Goal: Information Seeking & Learning: Check status

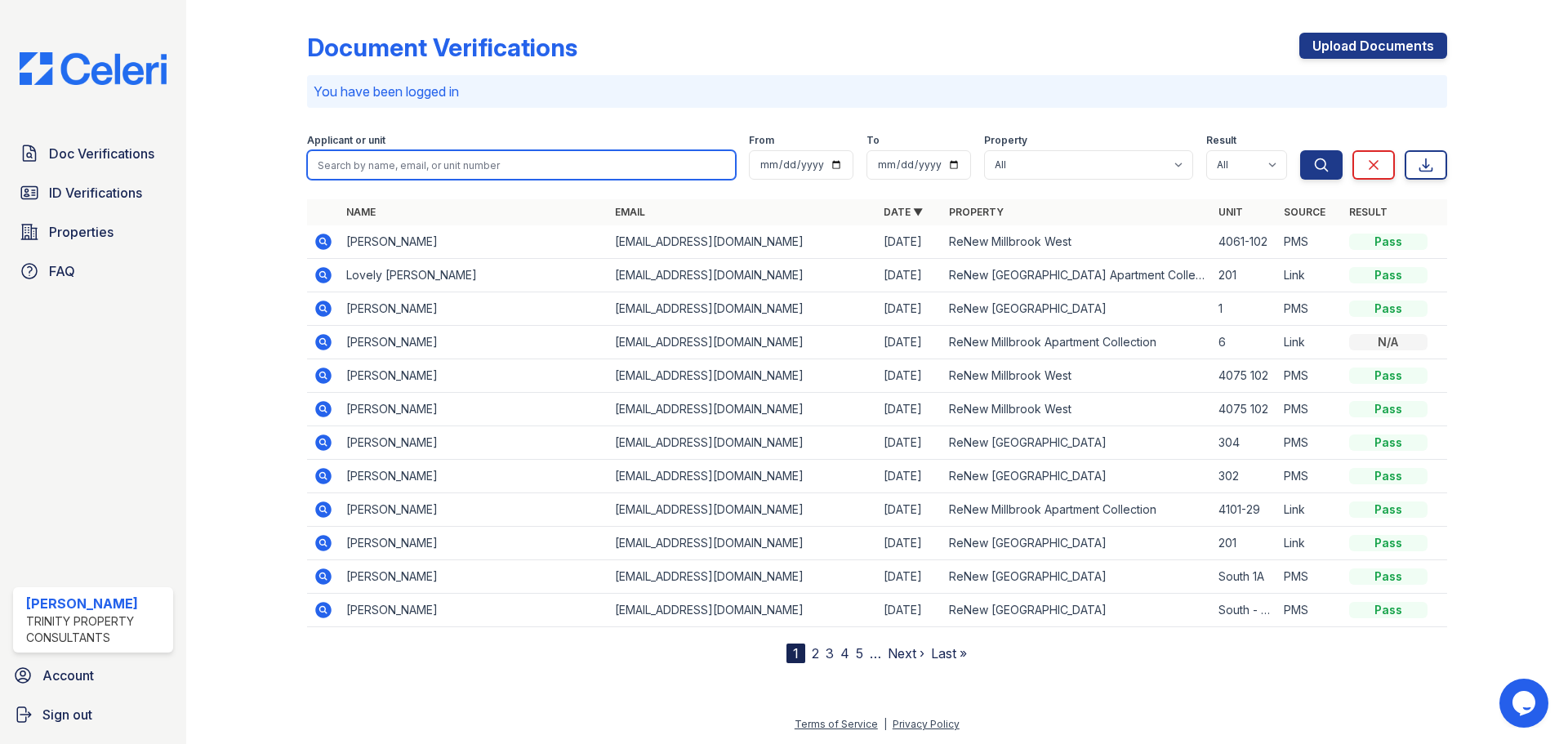
click at [342, 166] on input "search" at bounding box center [521, 165] width 429 height 29
type input "myzarya"
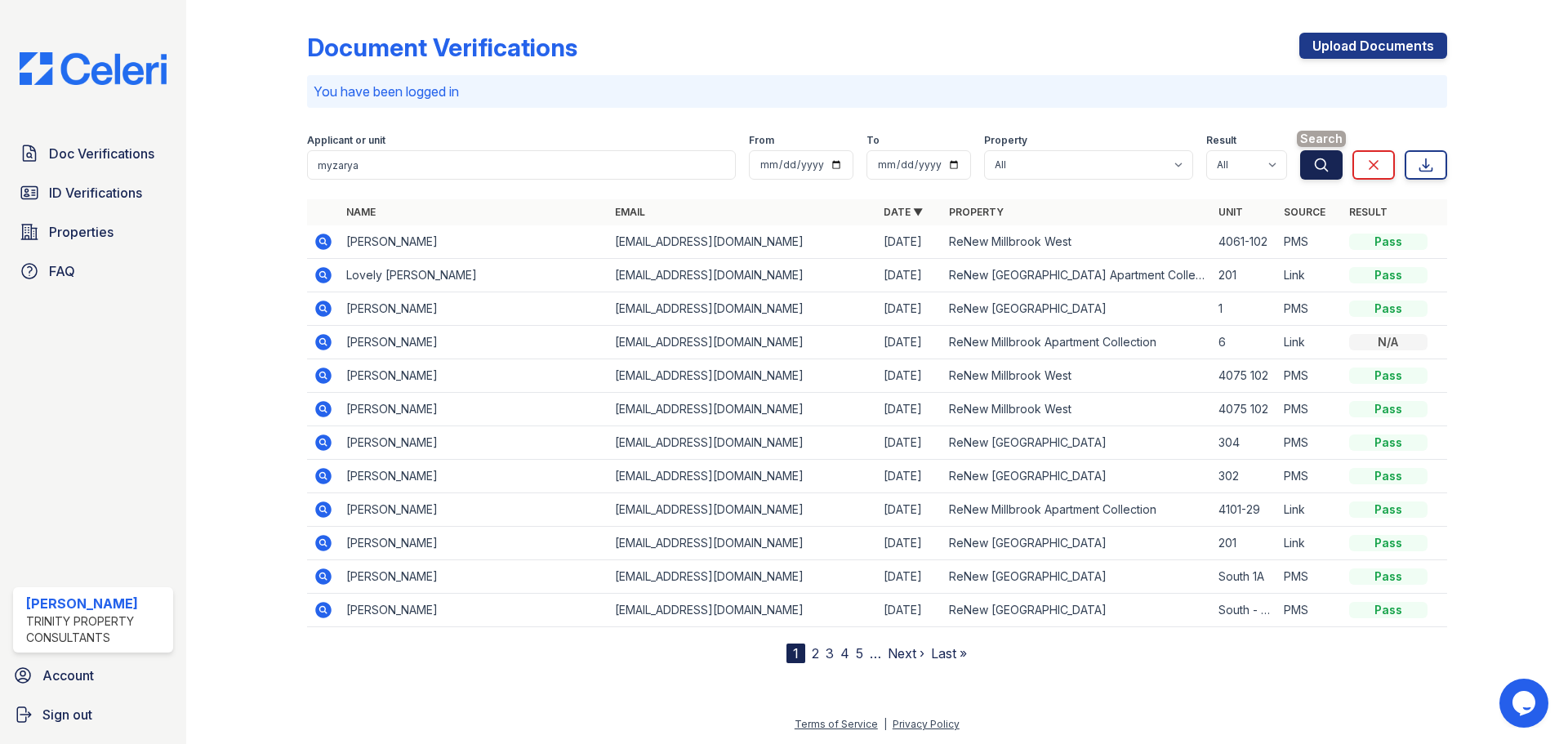
click at [1315, 170] on icon "submit" at bounding box center [1321, 165] width 17 height 17
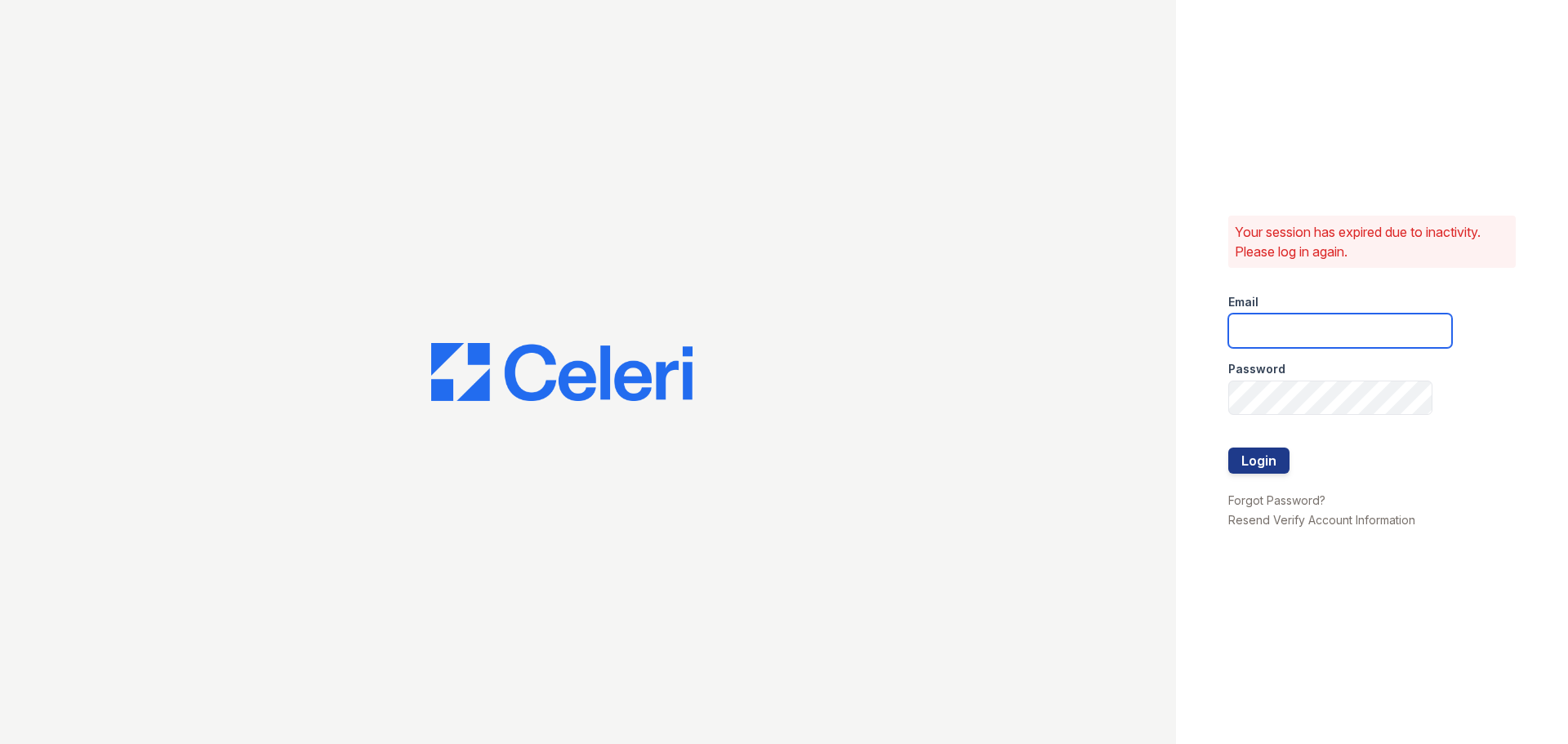
type input "[EMAIL_ADDRESS][DOMAIN_NAME]"
click at [1247, 475] on div at bounding box center [1340, 482] width 223 height 17
click at [1249, 471] on button "Login" at bounding box center [1259, 461] width 62 height 26
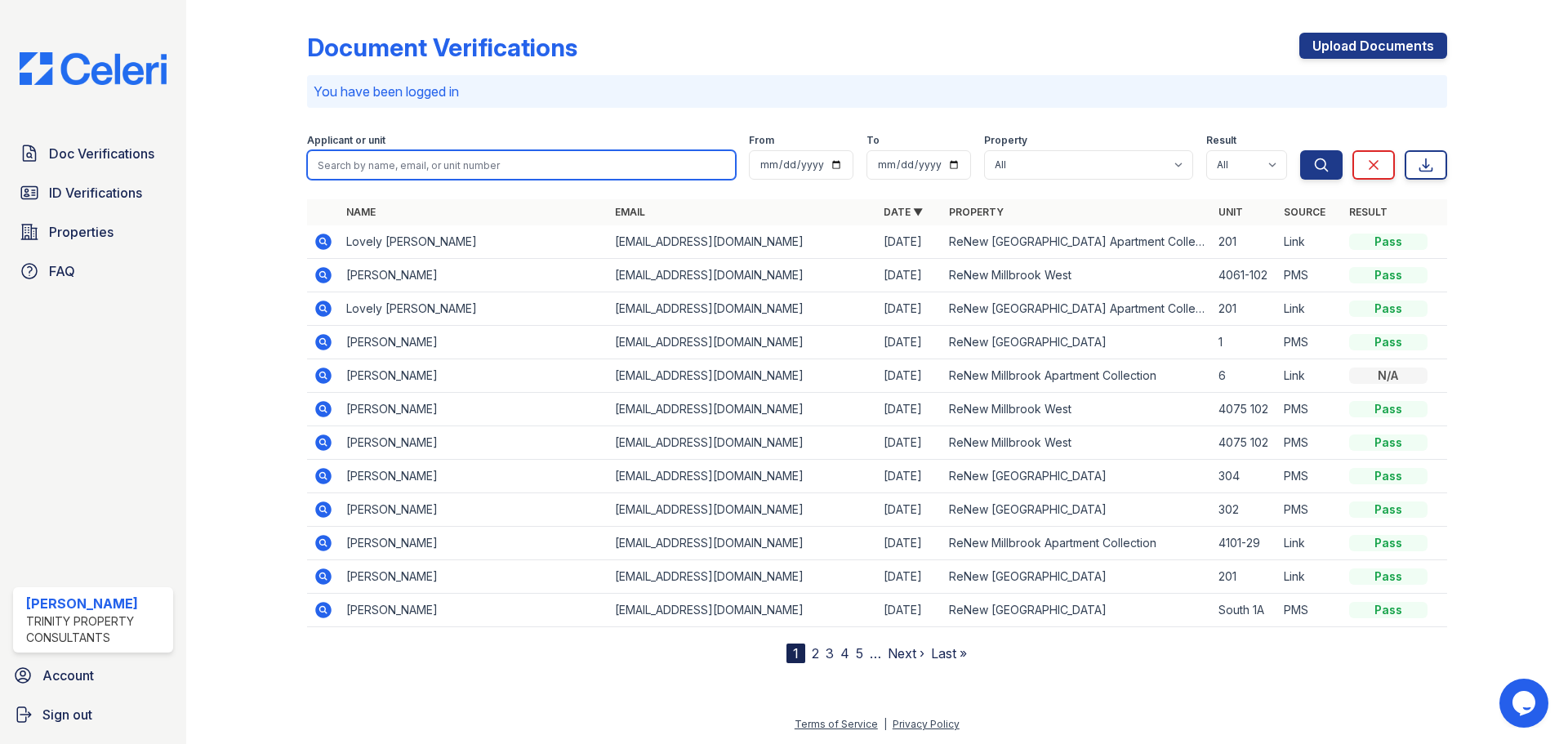
click at [423, 170] on input "search" at bounding box center [521, 165] width 429 height 29
type input "myzarya"
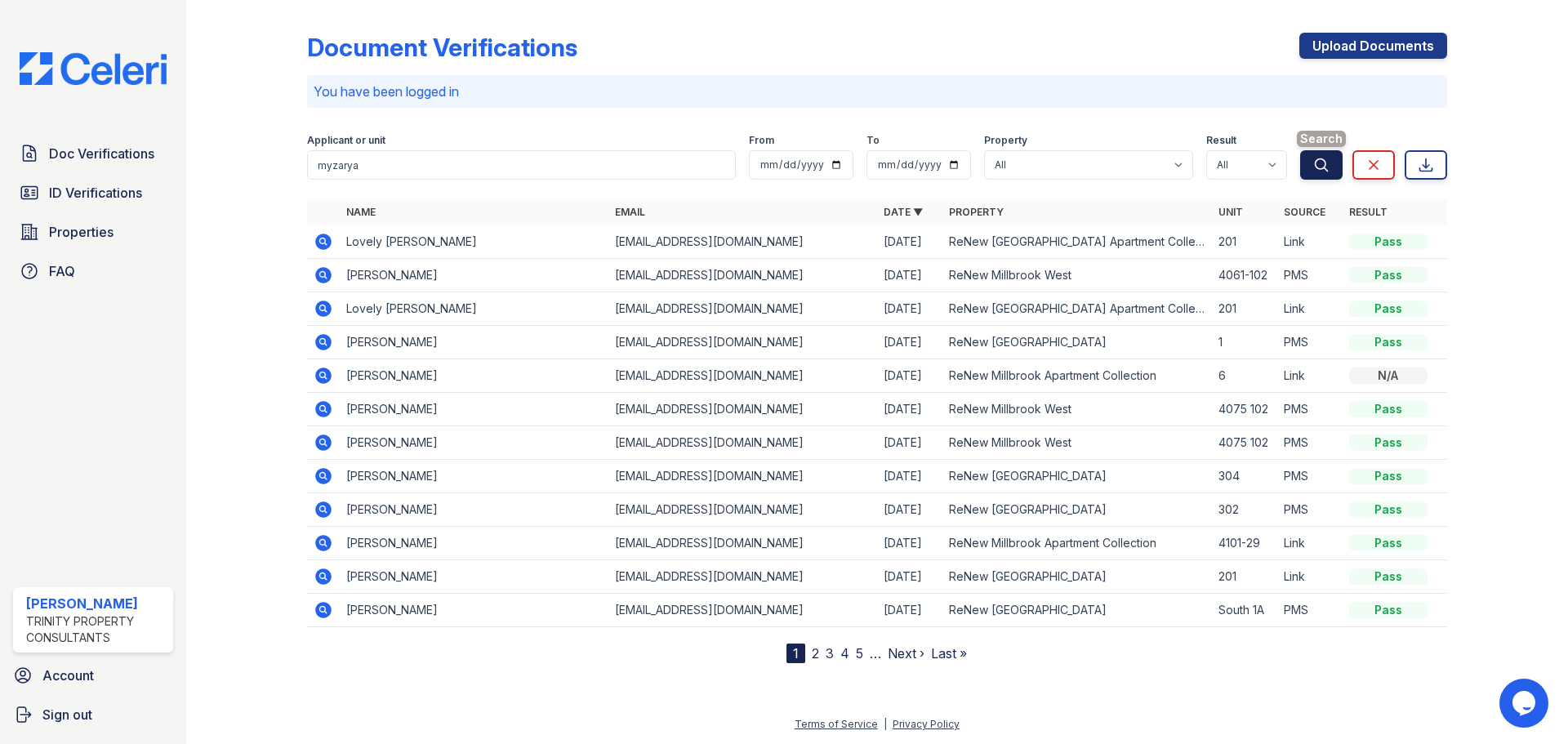
click at [1316, 173] on icon "submit" at bounding box center [1321, 165] width 17 height 17
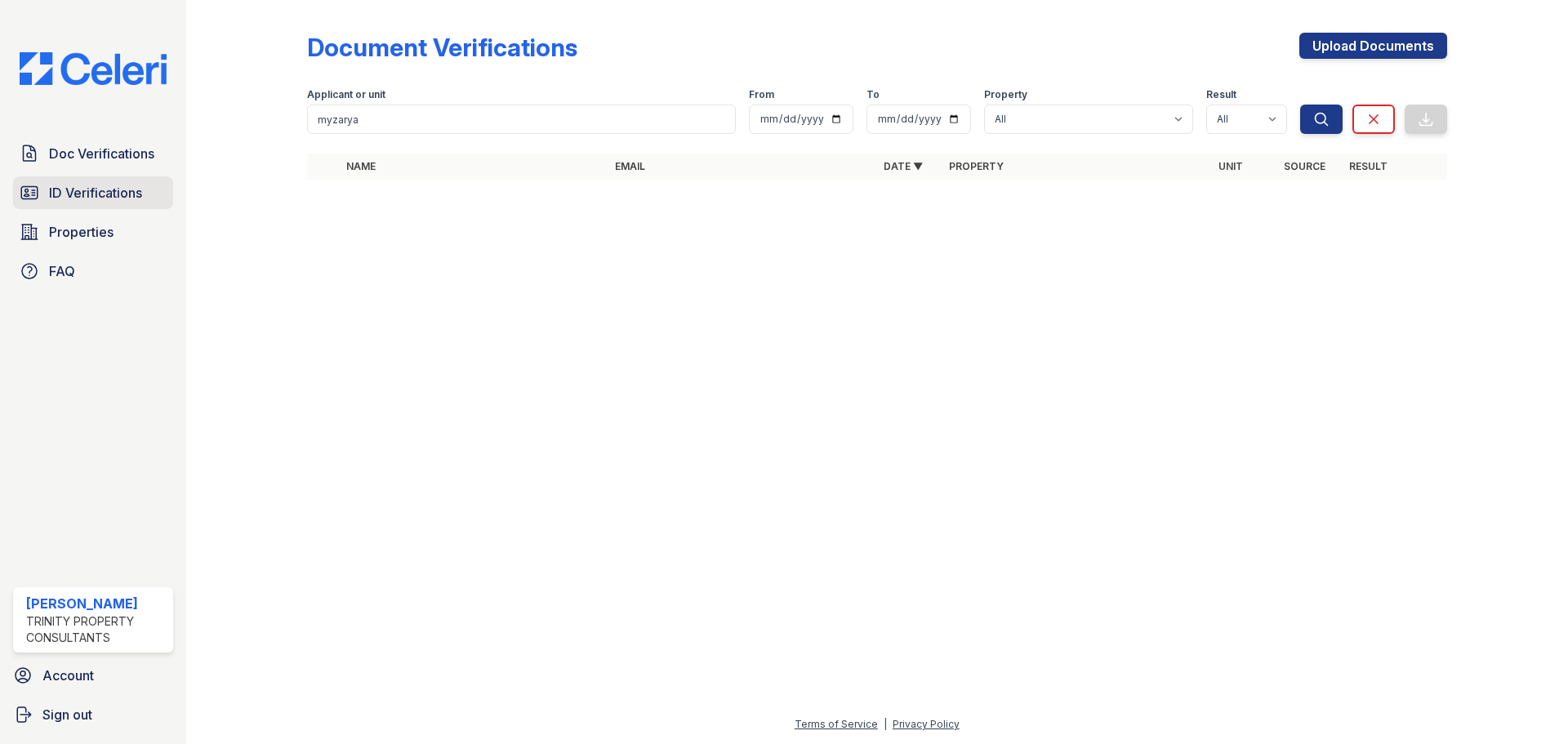
click at [100, 199] on span "ID Verifications" at bounding box center [96, 193] width 93 height 19
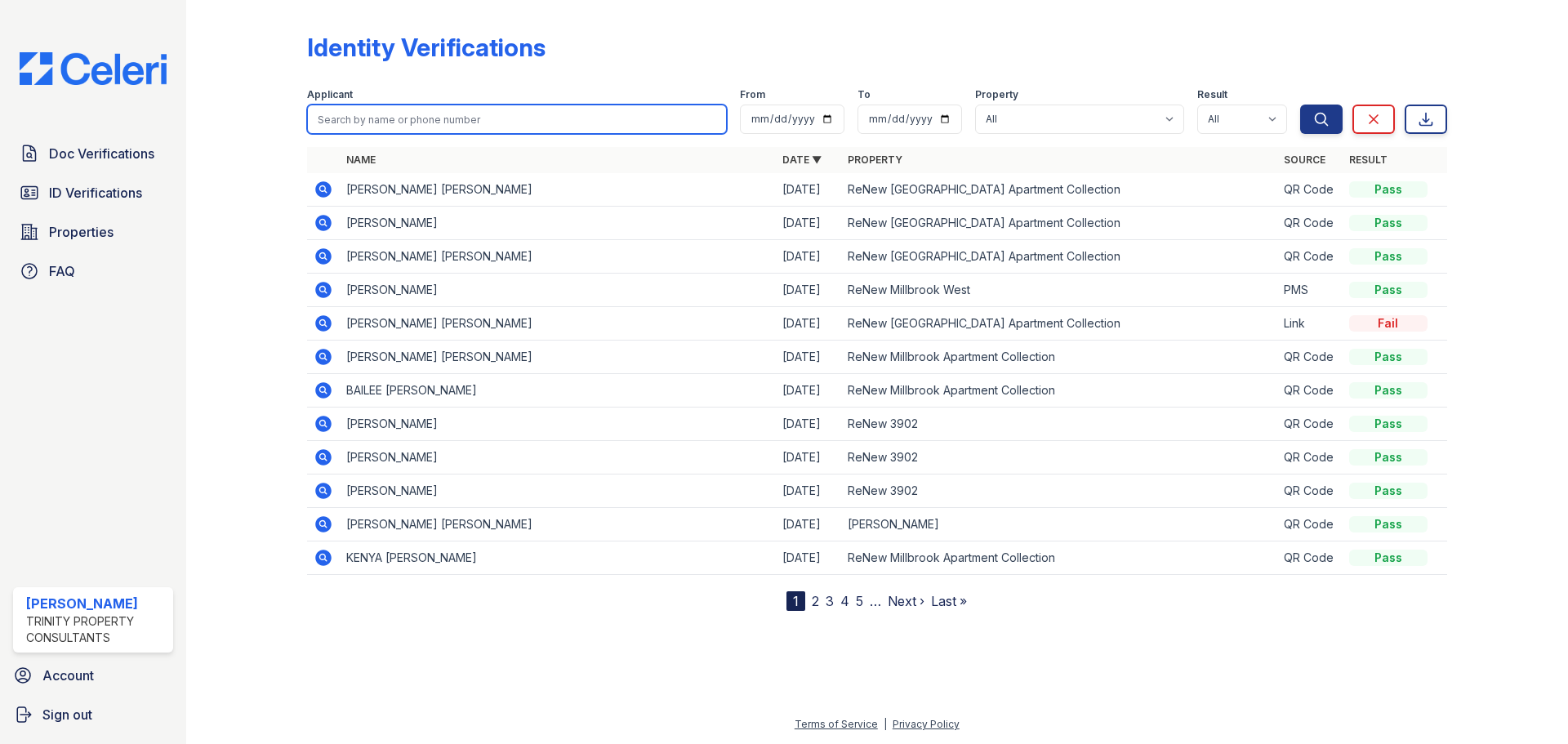
click at [383, 129] on input "search" at bounding box center [517, 119] width 420 height 29
type input "myzarya"
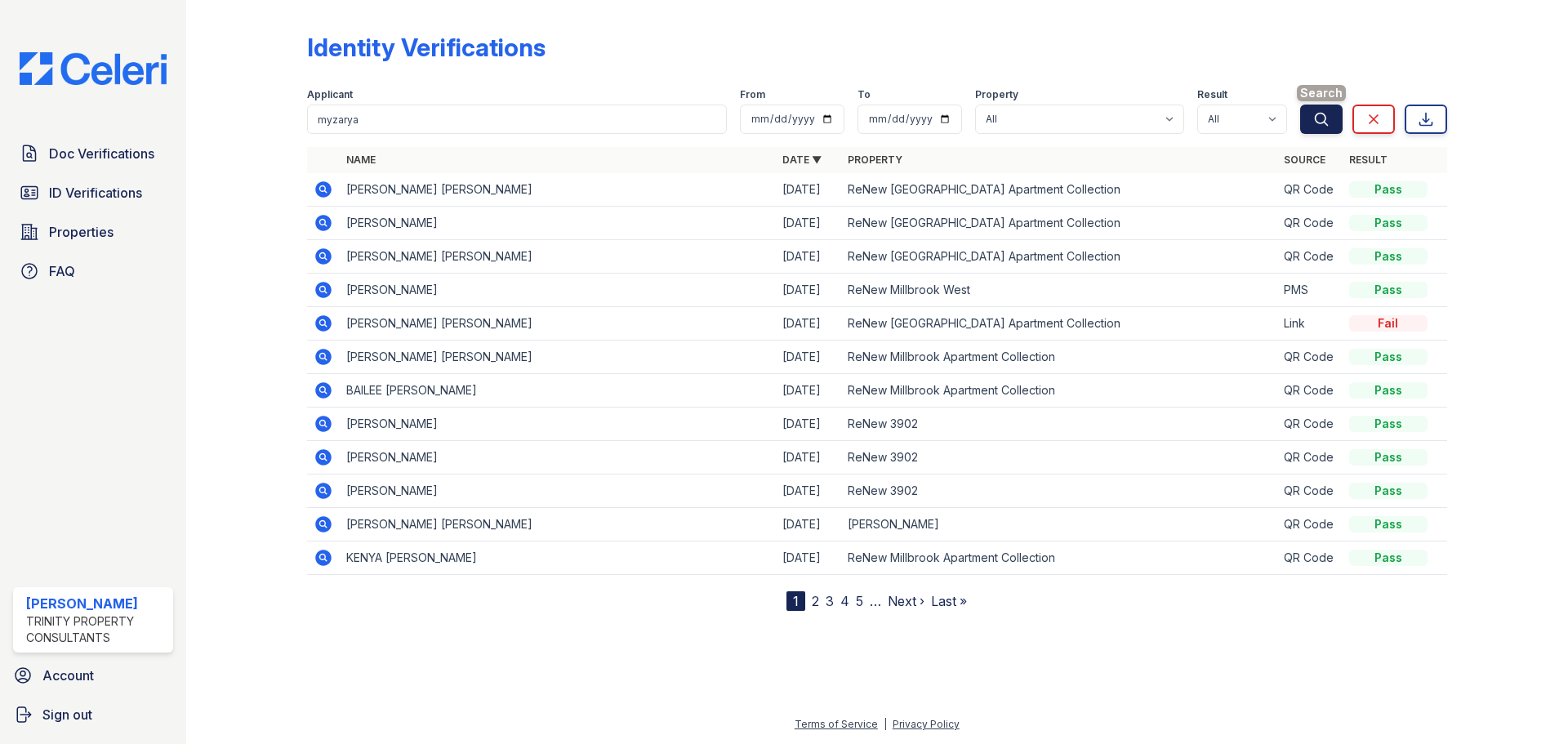
click at [1323, 122] on icon "submit" at bounding box center [1321, 119] width 12 height 12
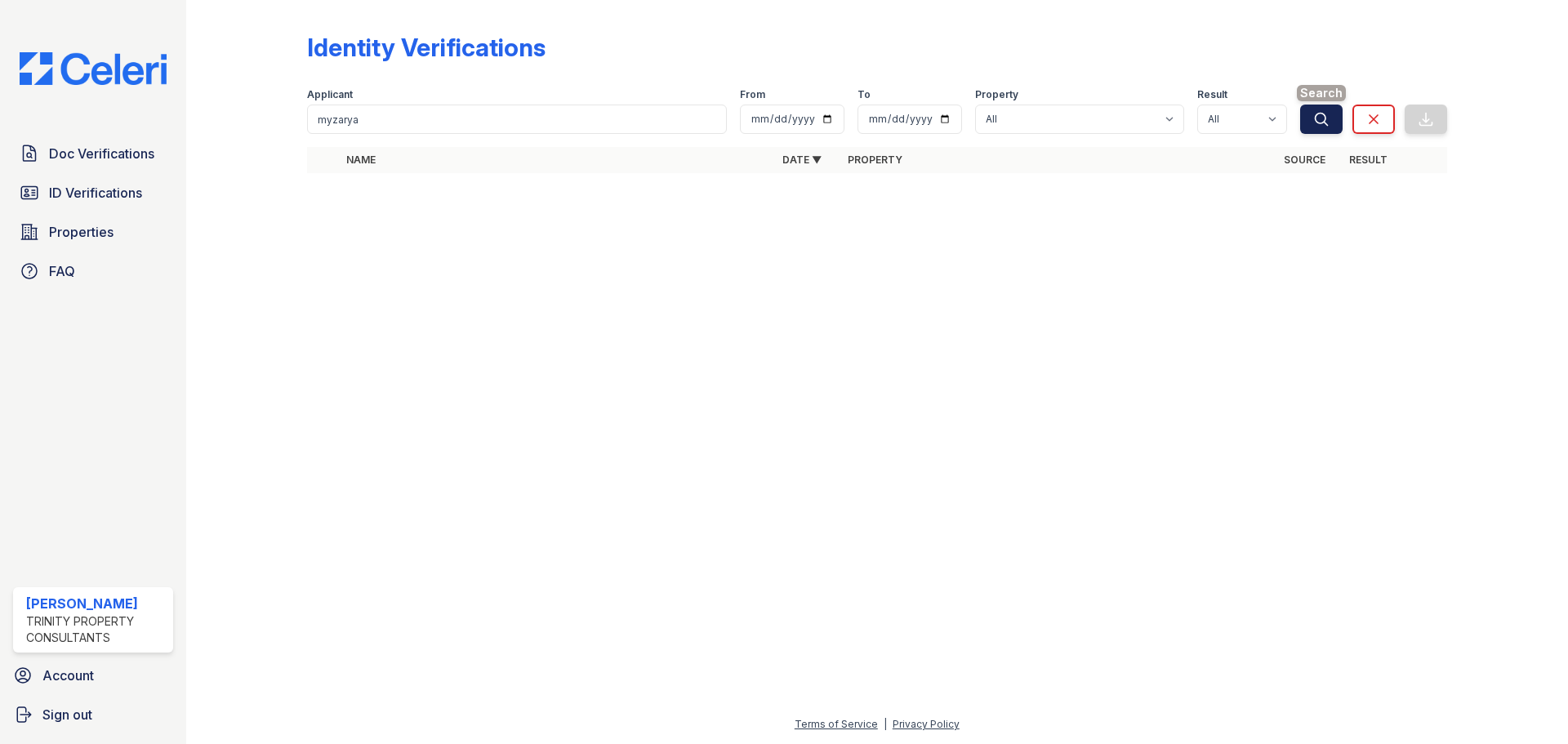
click at [1315, 107] on button "Search" at bounding box center [1321, 119] width 42 height 29
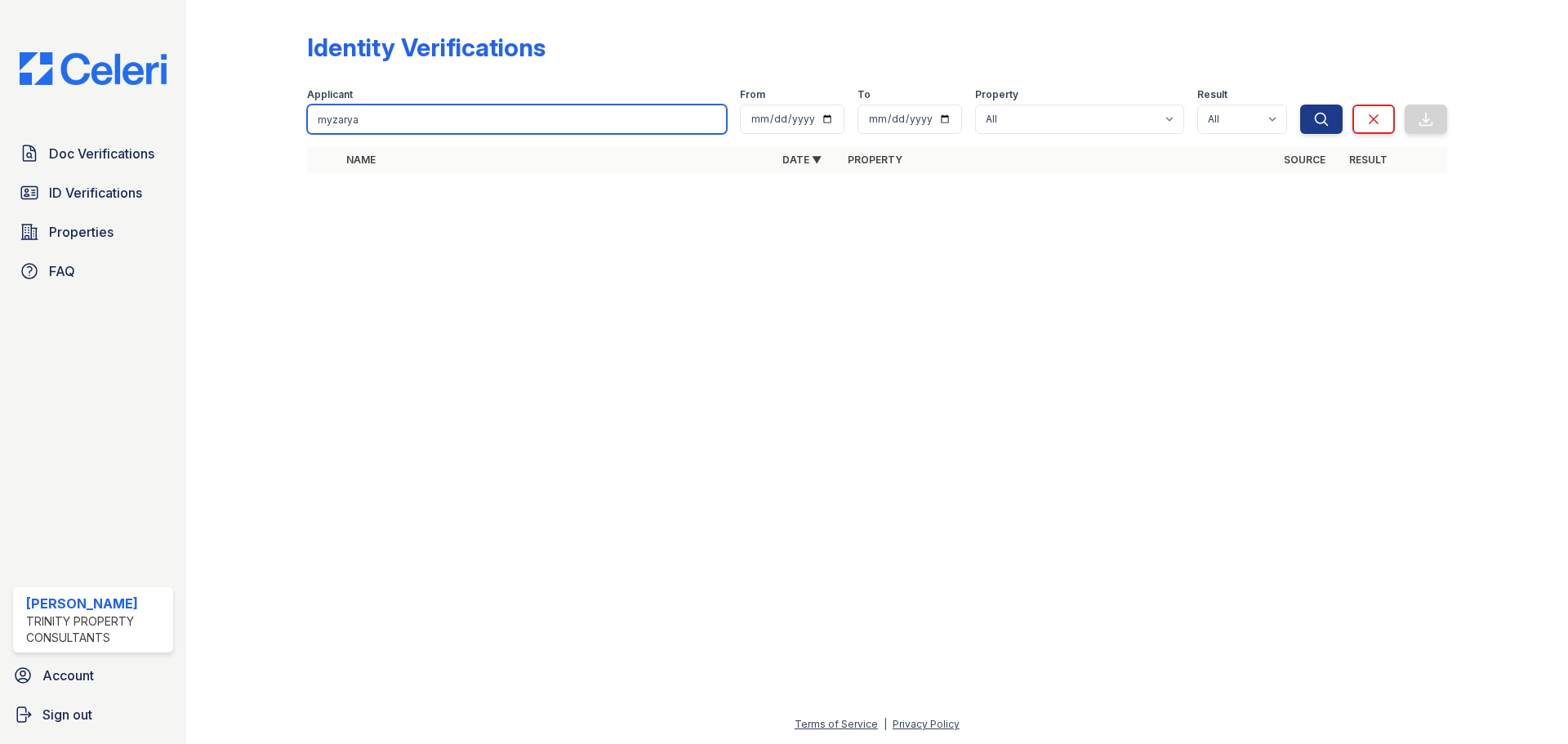
drag, startPoint x: 357, startPoint y: 125, endPoint x: 230, endPoint y: 131, distance: 127.1
click at [268, 132] on div "Identity Verifications Filter Applicant myzarya From To Property All ReNew 3902…" at bounding box center [876, 107] width 1330 height 216
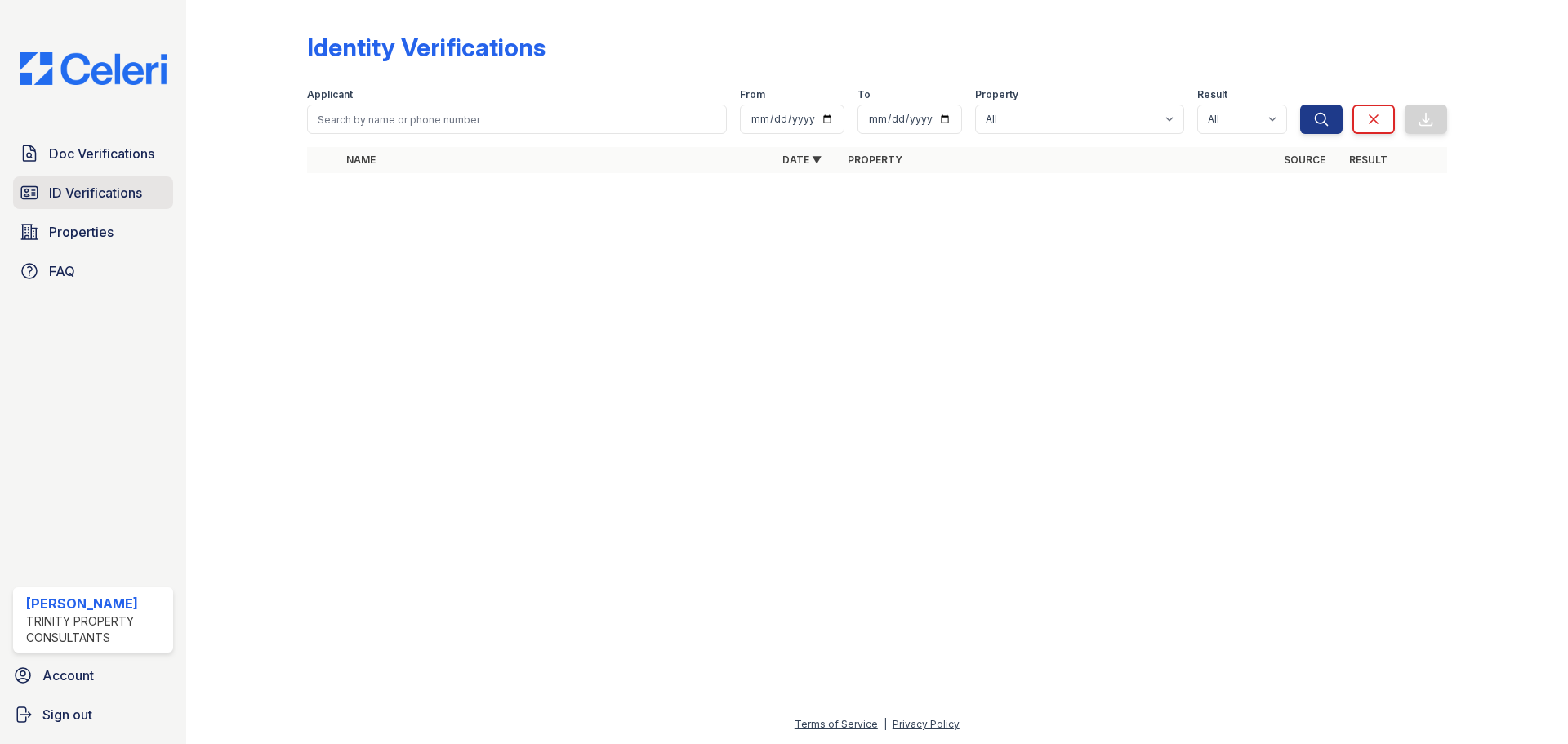
click at [53, 191] on span "ID Verifications" at bounding box center [96, 193] width 93 height 19
